Goal: Task Accomplishment & Management: Complete application form

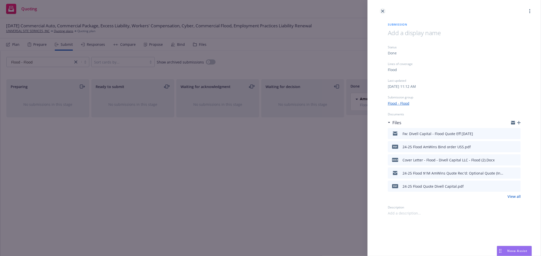
click at [383, 10] on icon "close" at bounding box center [382, 11] width 3 height 3
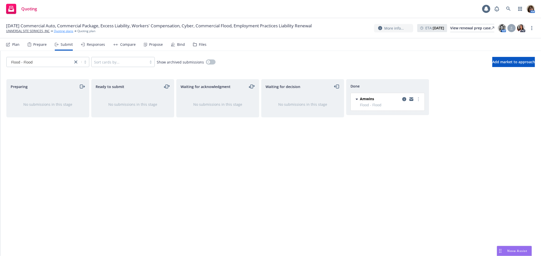
click at [58, 31] on link "Quoting plans" at bounding box center [64, 31] width 20 height 5
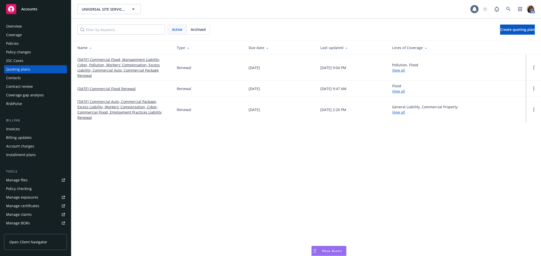
click at [119, 62] on link "10/01/25 Commercial Flood, Management Liability, Cyber, Pollution, Workers' Com…" at bounding box center [122, 67] width 91 height 21
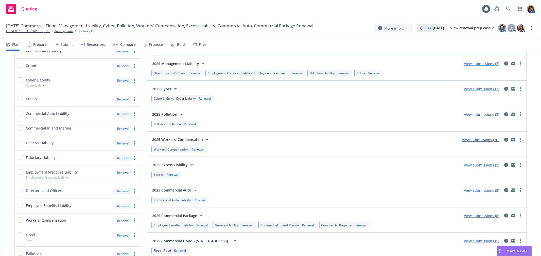
scroll to position [113, 0]
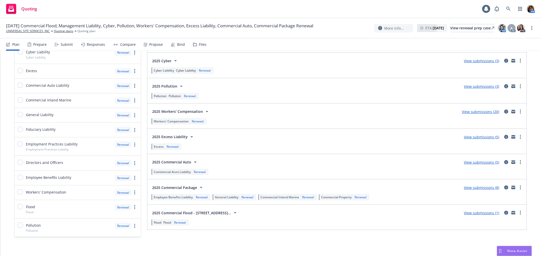
click at [65, 43] on div "Submit" at bounding box center [67, 45] width 12 height 4
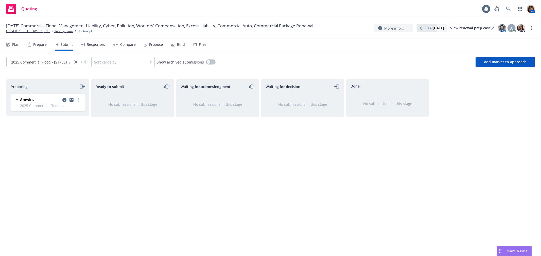
click at [253, 85] on icon "moveLeftRight" at bounding box center [251, 87] width 3 height 4
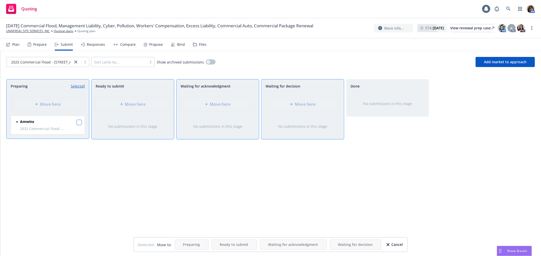
click at [80, 124] on input "checkbox" at bounding box center [79, 122] width 5 height 5
checkbox input "true"
click at [245, 101] on div "Move here" at bounding box center [218, 104] width 74 height 14
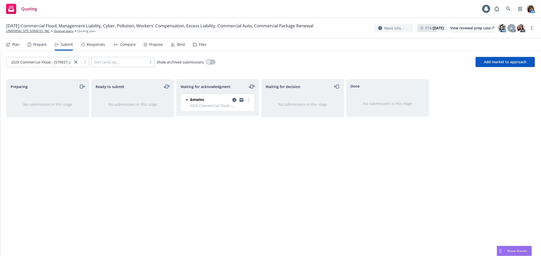
click at [239, 100] on icon "copy logging email" at bounding box center [241, 100] width 4 height 4
